Goal: Information Seeking & Learning: Get advice/opinions

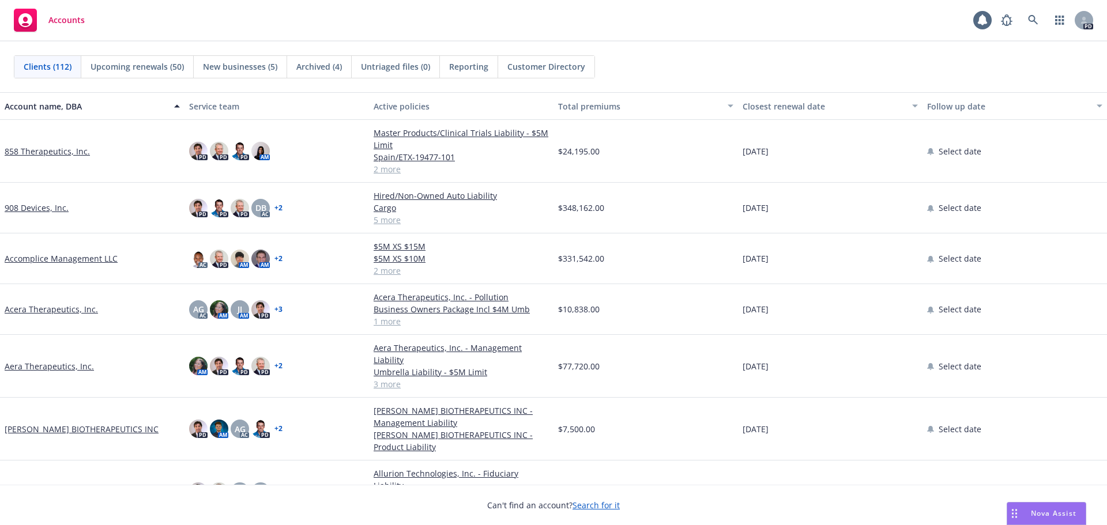
click at [1045, 520] on div "Nova Assist" at bounding box center [1047, 514] width 78 height 22
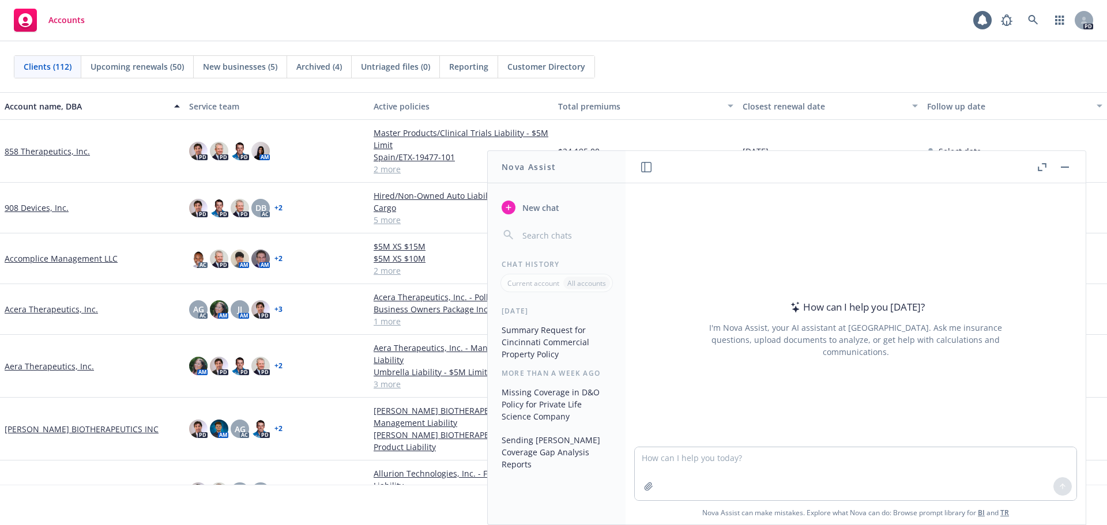
click at [542, 347] on button "Summary Request for Cincinnati Commercial Property Policy" at bounding box center [556, 342] width 119 height 43
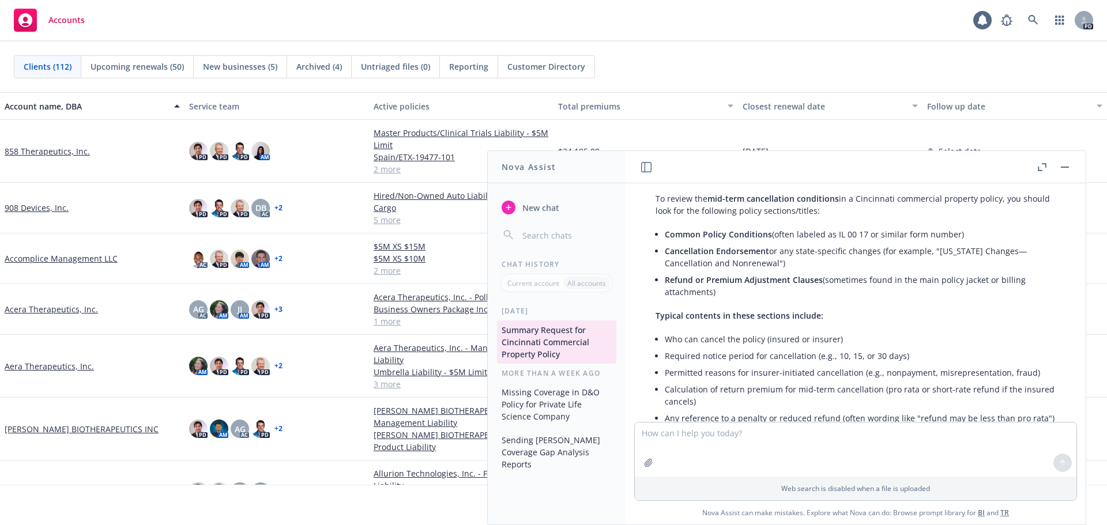
scroll to position [3274, 0]
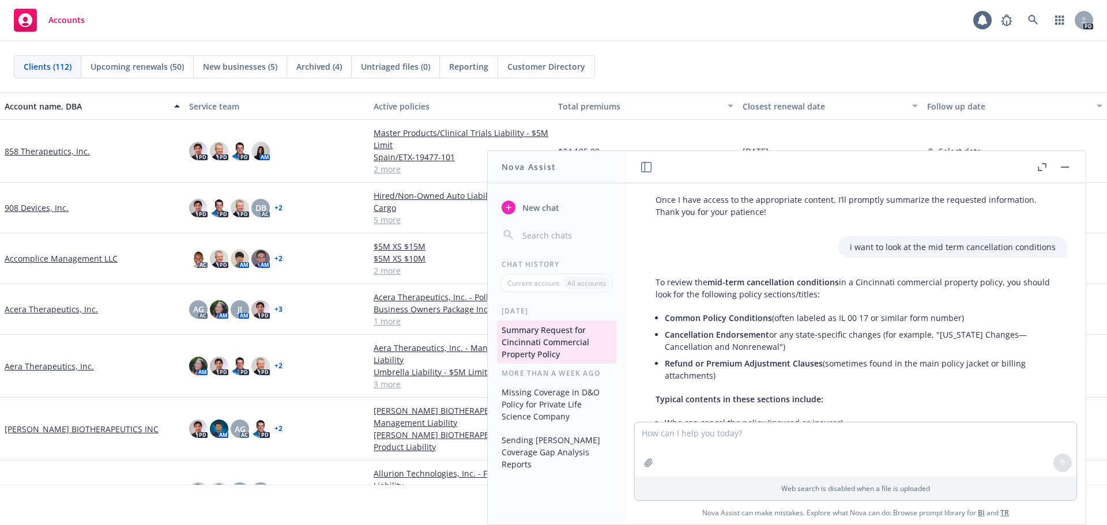
click at [583, 411] on button "Missing Coverage in D&O Policy for Private Life Science Company" at bounding box center [556, 404] width 119 height 43
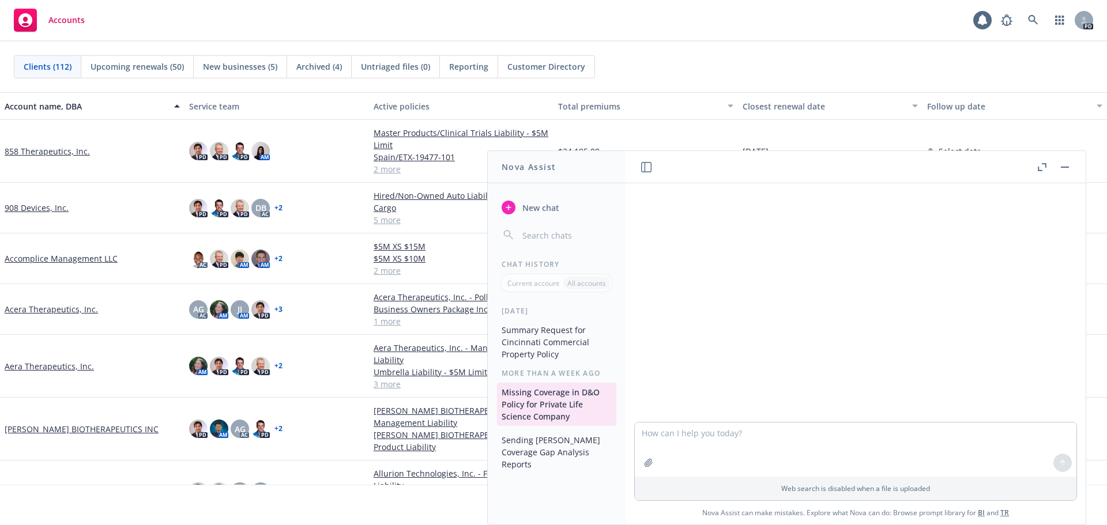
scroll to position [0, 0]
click at [546, 351] on button "Summary Request for Cincinnati Commercial Property Policy" at bounding box center [556, 342] width 119 height 43
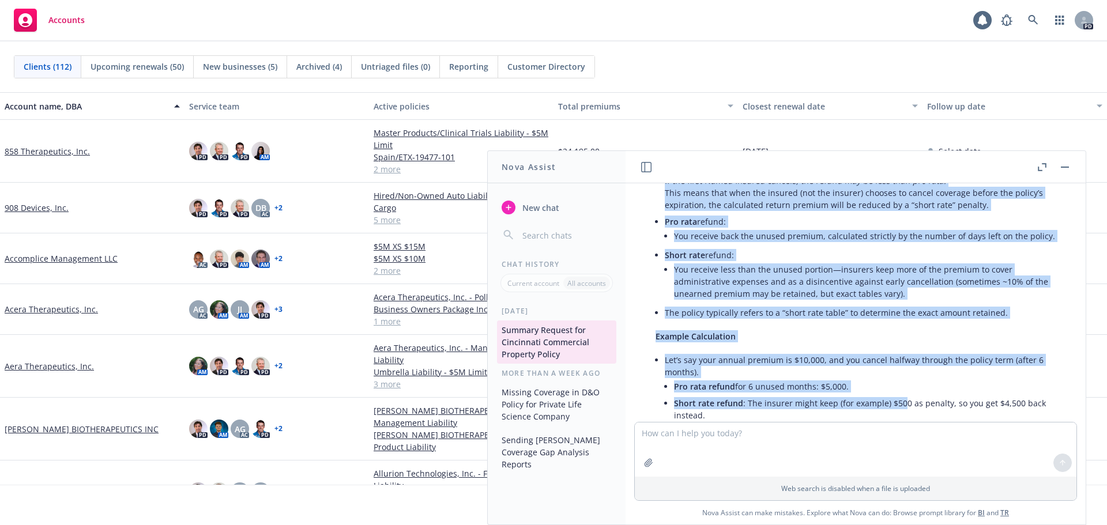
scroll to position [1616, 0]
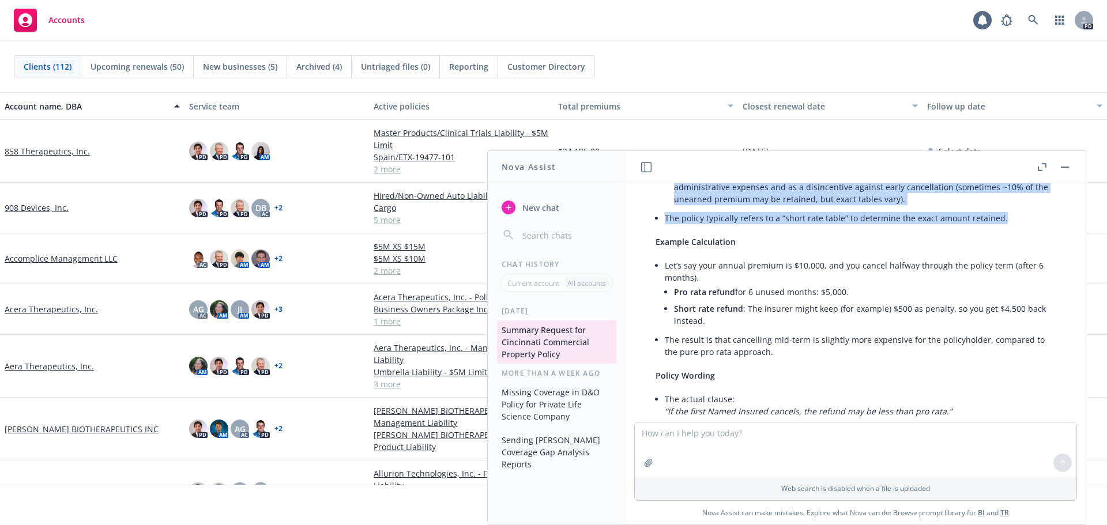
drag, startPoint x: 666, startPoint y: 286, endPoint x: 1004, endPoint y: 265, distance: 339.2
click at [1004, 265] on div "Certainly! Here’s further detail on the short rate penalty referenced in the ca…" at bounding box center [855, 313] width 423 height 614
copy ul "The policy’s common conditions state: If the first Named Insured cancels, the r…"
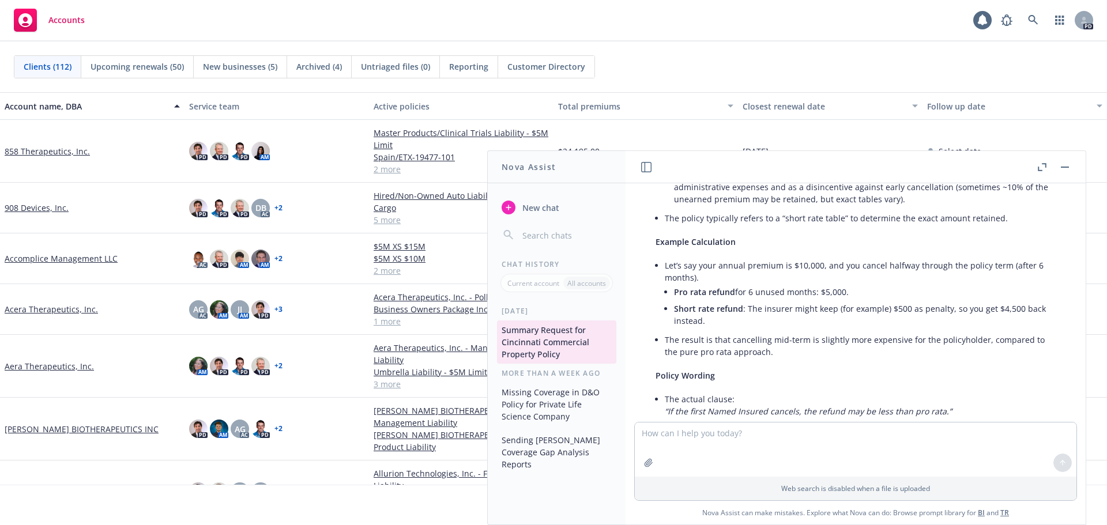
click at [683, 68] on div "Clients (112) Upcoming renewals (50) New businesses (5) Archived (4) Untriaged …" at bounding box center [554, 66] width 1080 height 23
